Goal: Information Seeking & Learning: Find specific fact

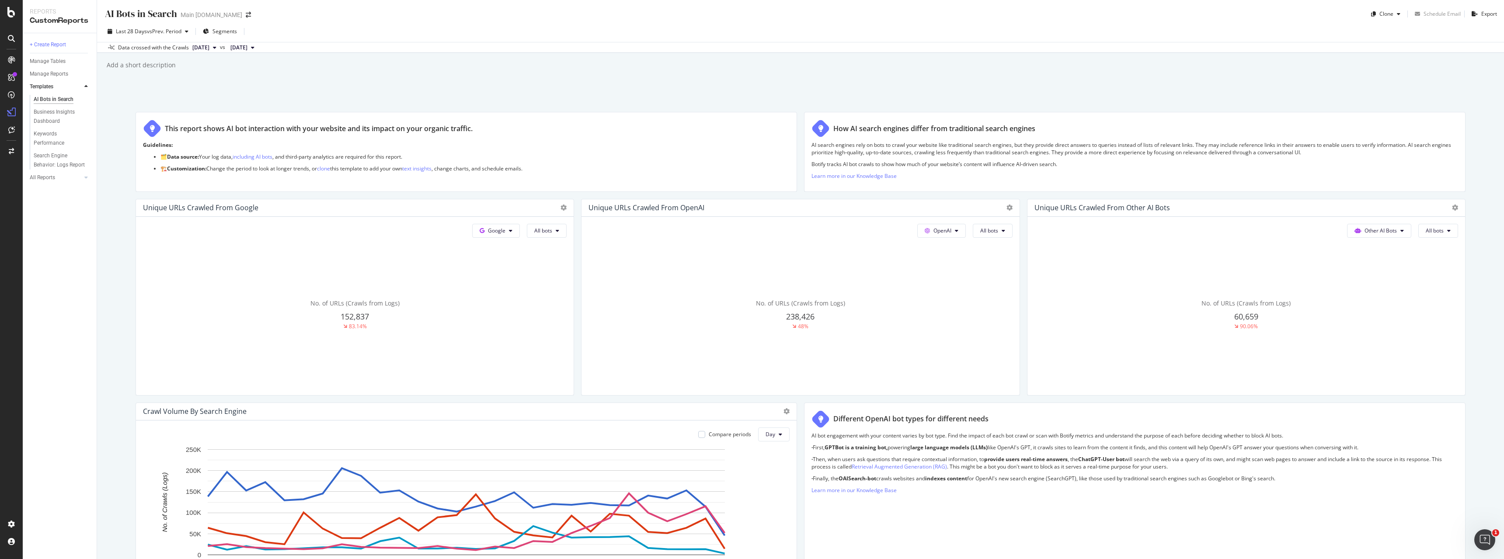
scroll to position [762, 0]
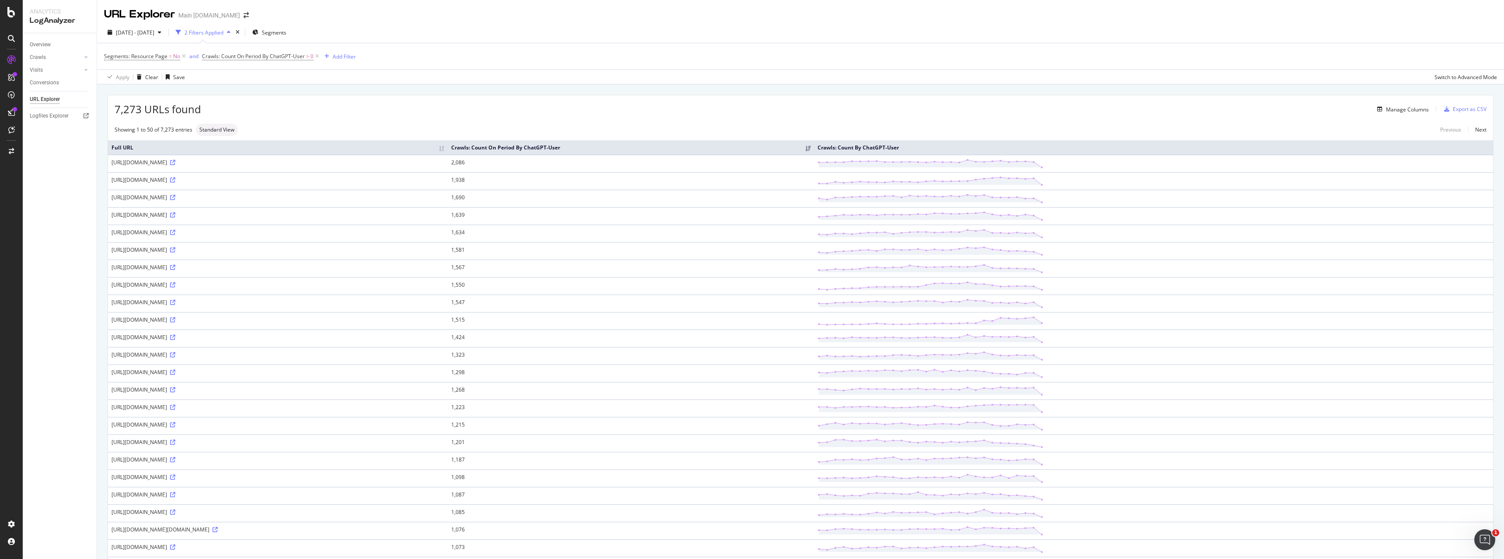
click at [201, 198] on div "[URL][DOMAIN_NAME]" at bounding box center [277, 197] width 333 height 7
drag, startPoint x: 202, startPoint y: 198, endPoint x: 164, endPoint y: 196, distance: 37.2
click at [164, 196] on div "https://www.att.com/device-compare/apple-iphone-15-vs-samsung-galaxy-s24-fe/" at bounding box center [277, 197] width 333 height 7
copy div "device-compare"
